Goal: Transaction & Acquisition: Purchase product/service

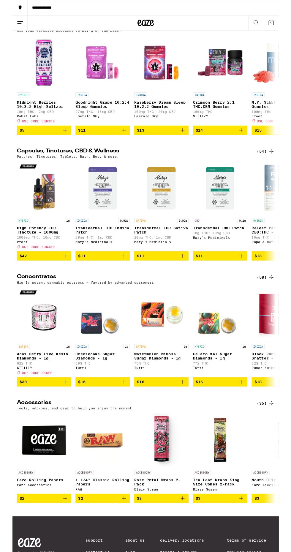
scroll to position [2496, 0]
